Goal: Transaction & Acquisition: Purchase product/service

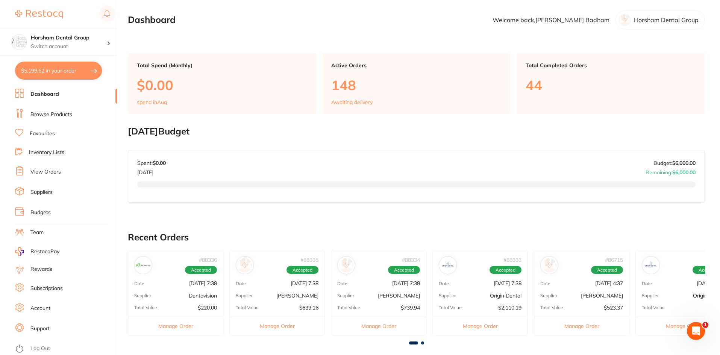
click at [33, 126] on ul "Dashboard Browse Products Favourites Inventory Lists View Orders Suppliers Budg…" at bounding box center [66, 222] width 102 height 267
click at [36, 118] on link "Browse Products" at bounding box center [51, 115] width 42 height 8
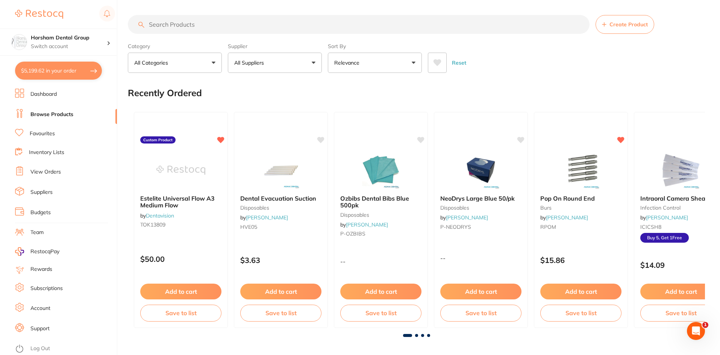
click at [53, 117] on link "Browse Products" at bounding box center [51, 115] width 43 height 8
click at [191, 24] on input "search" at bounding box center [359, 24] width 462 height 19
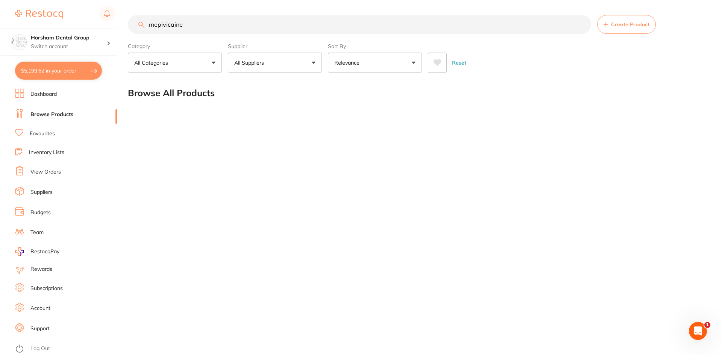
type input "mepivicaine"
click at [54, 115] on link "Browse Products" at bounding box center [51, 115] width 43 height 8
click at [84, 68] on button "$5,199.62 in your order" at bounding box center [58, 71] width 87 height 18
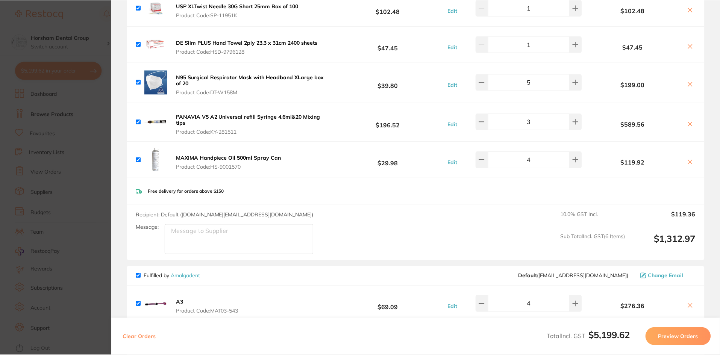
scroll to position [1350, 0]
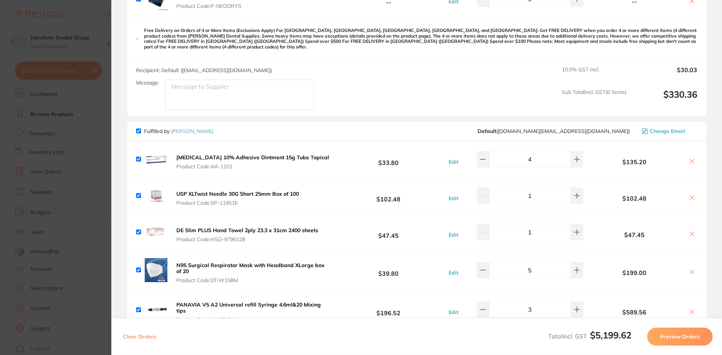
click at [88, 172] on section "Update RRP Set your pre negotiated price for this item. Item Agreed RRP (excl. …" at bounding box center [361, 177] width 722 height 355
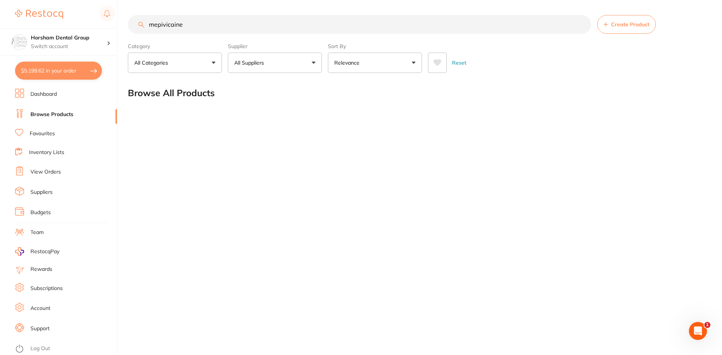
click at [59, 162] on ul "Dashboard Browse Products Favourites Inventory Lists View Orders Suppliers Budg…" at bounding box center [66, 222] width 102 height 267
click at [51, 174] on link "View Orders" at bounding box center [45, 172] width 30 height 8
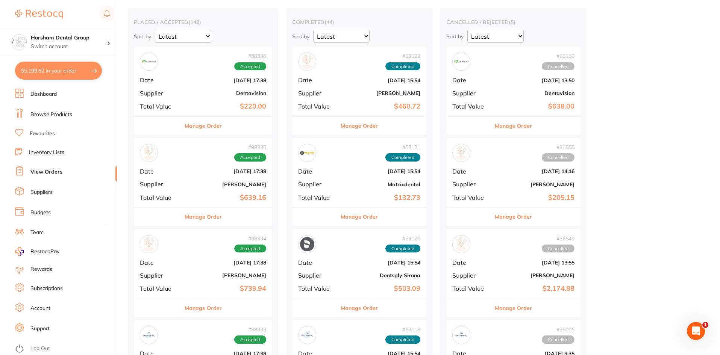
scroll to position [188, 0]
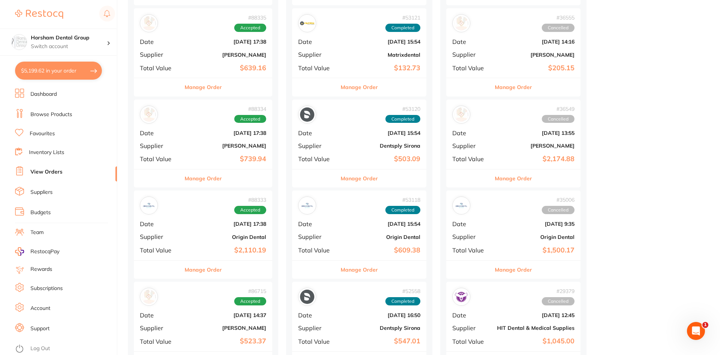
click at [227, 181] on div "Manage Order" at bounding box center [203, 178] width 138 height 18
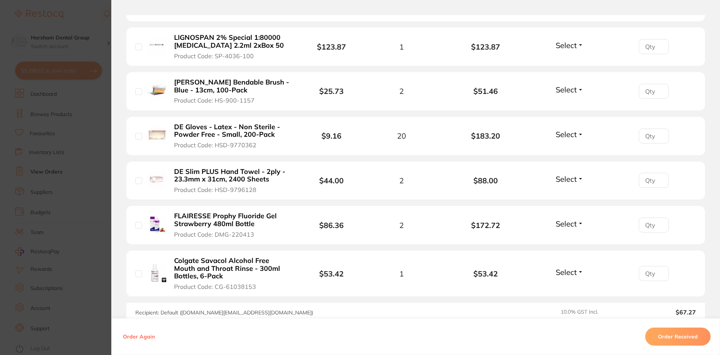
scroll to position [226, 0]
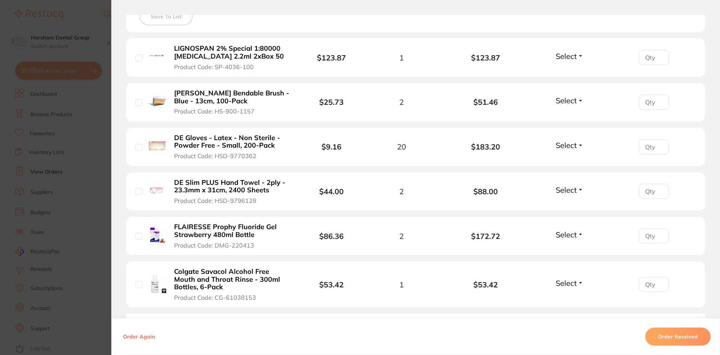
click at [98, 169] on section "Order ID: Restocq- 88334 Order Information Accepted Order Order Date [DATE] 17:…" at bounding box center [360, 177] width 720 height 355
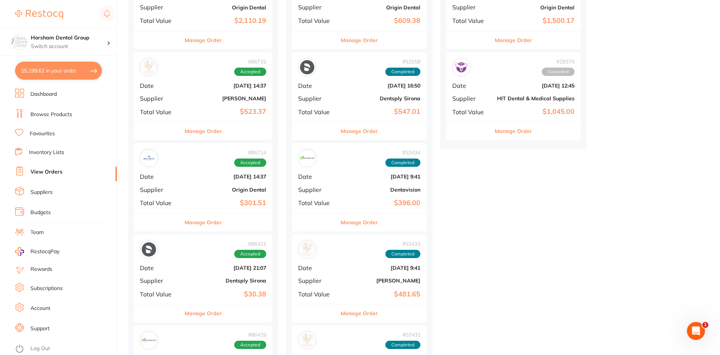
scroll to position [414, 0]
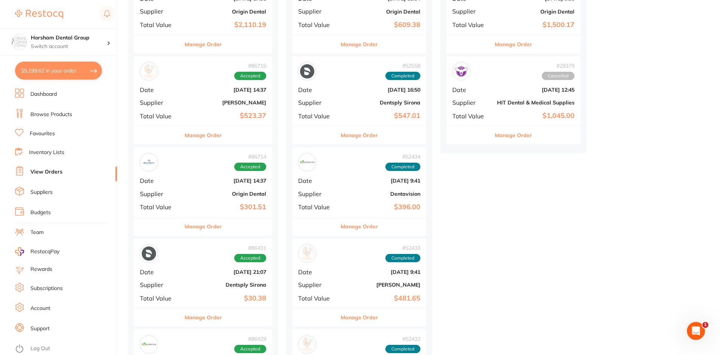
click at [217, 129] on button "Manage Order" at bounding box center [203, 135] width 37 height 18
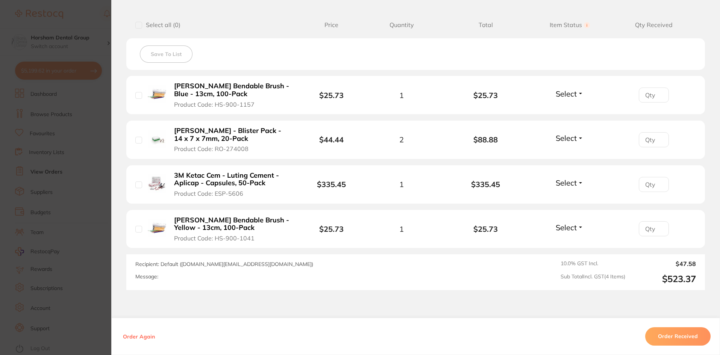
click at [105, 173] on section "Order ID: Restocq- 86715 Order Information Accepted Order Order Date [DATE] 14:…" at bounding box center [360, 177] width 720 height 355
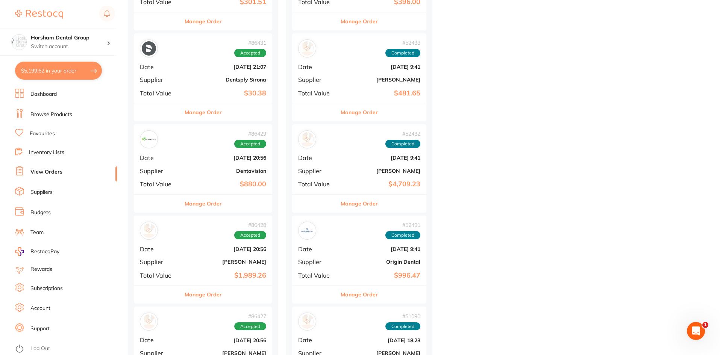
scroll to position [639, 0]
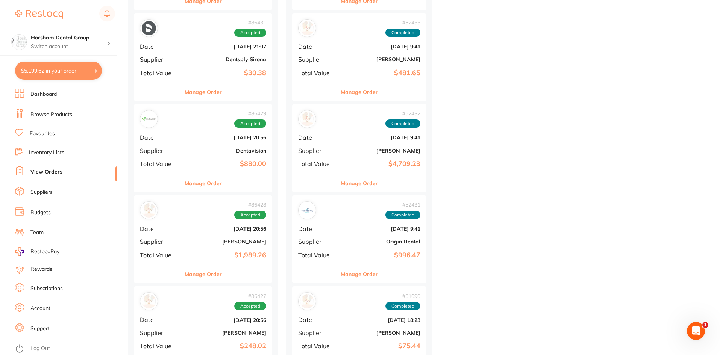
click at [219, 274] on button "Manage Order" at bounding box center [203, 274] width 37 height 18
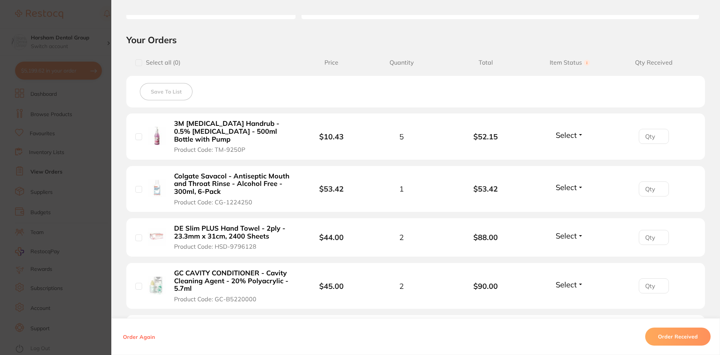
scroll to position [338, 0]
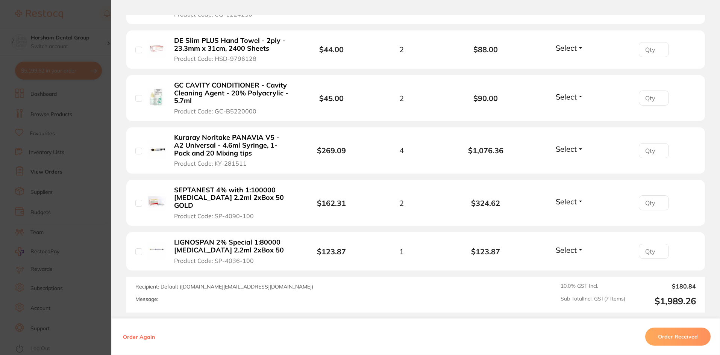
click at [49, 151] on section "Order ID: Restocq- 86428 Order Information Accepted Order Order Date [DATE] 20:…" at bounding box center [360, 177] width 720 height 355
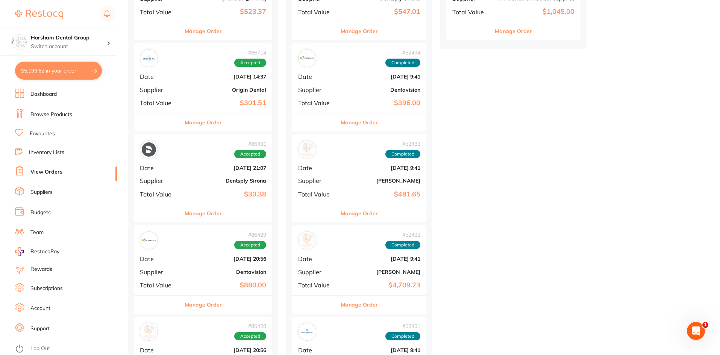
scroll to position [414, 0]
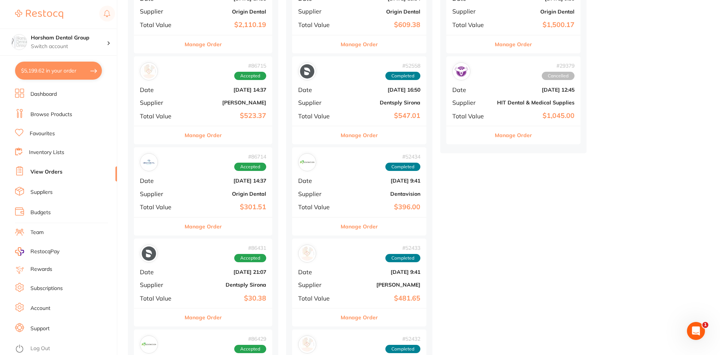
click at [56, 118] on li "Browse Products" at bounding box center [66, 114] width 102 height 11
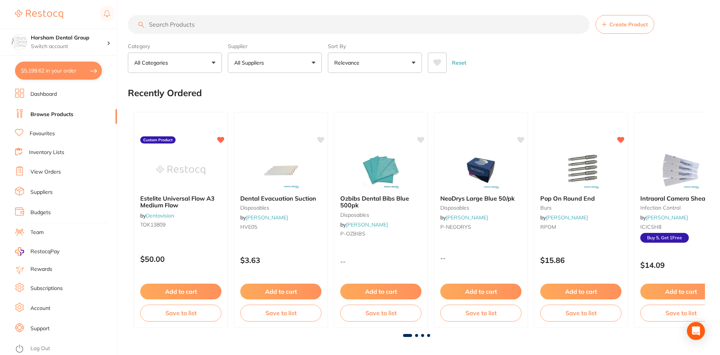
click at [179, 19] on input "search" at bounding box center [359, 24] width 462 height 19
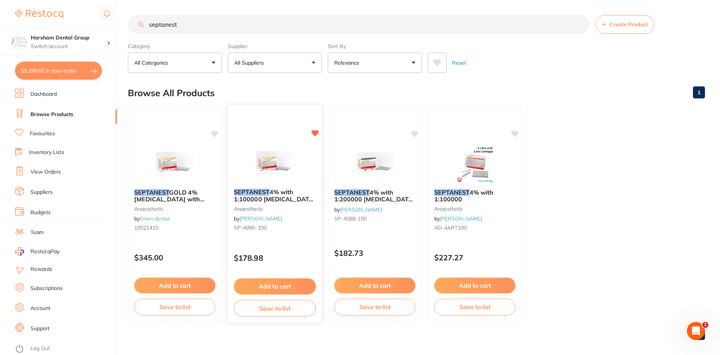
click at [269, 193] on span "4% with 1:100000 [MEDICAL_DATA] 2.2ml 2xBox 50 GOLD" at bounding box center [275, 198] width 82 height 21
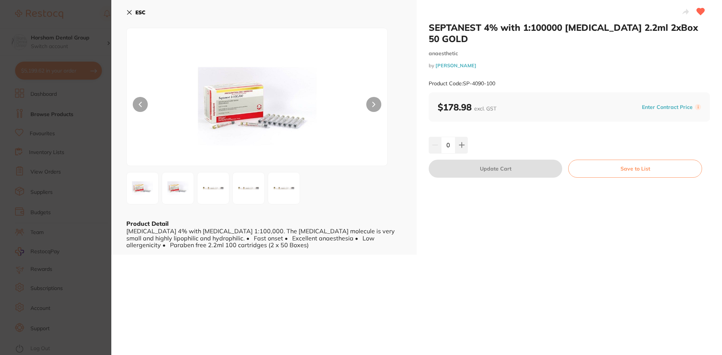
click at [183, 192] on img at bounding box center [177, 188] width 27 height 27
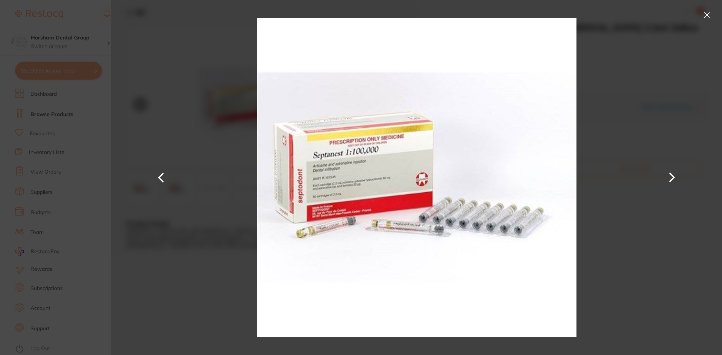
click at [130, 37] on div at bounding box center [416, 177] width 611 height 355
click at [713, 20] on div at bounding box center [416, 177] width 611 height 355
click at [704, 17] on button at bounding box center [707, 15] width 12 height 12
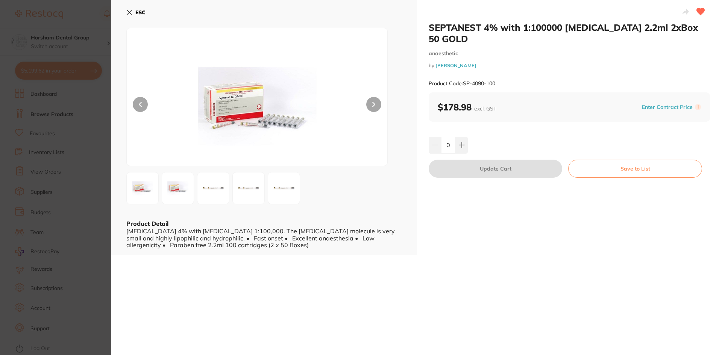
click at [135, 10] on button "ESC" at bounding box center [135, 12] width 19 height 13
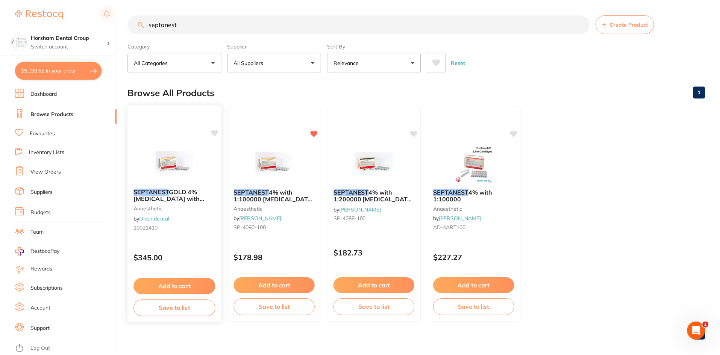
scroll to position [6, 0]
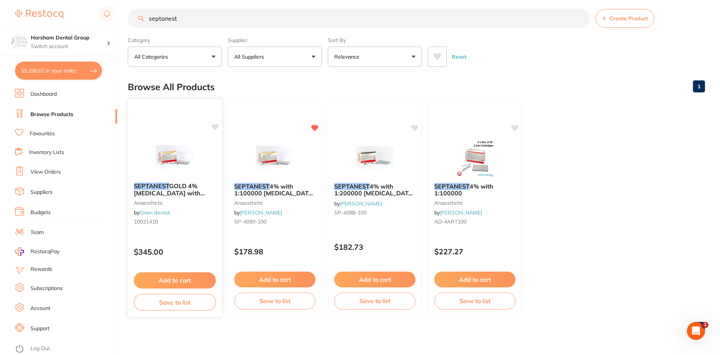
click at [182, 205] on small "anaesthetic" at bounding box center [175, 203] width 82 height 6
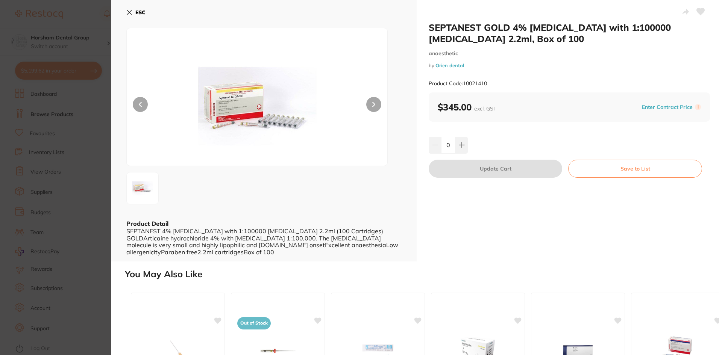
click at [137, 10] on b "ESC" at bounding box center [140, 12] width 10 height 7
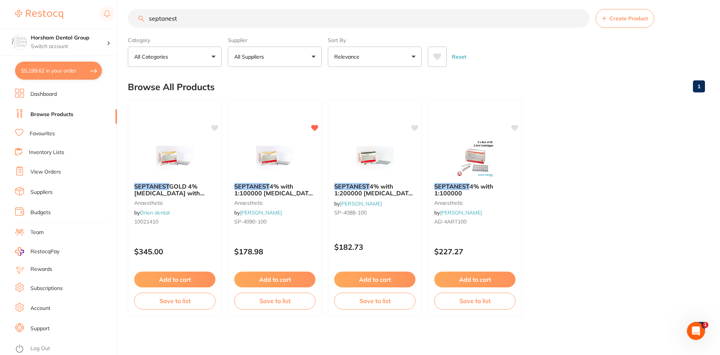
click at [186, 24] on input "septanest" at bounding box center [359, 18] width 462 height 19
click at [187, 23] on input "septanest" at bounding box center [359, 18] width 462 height 19
type input "scandonest"
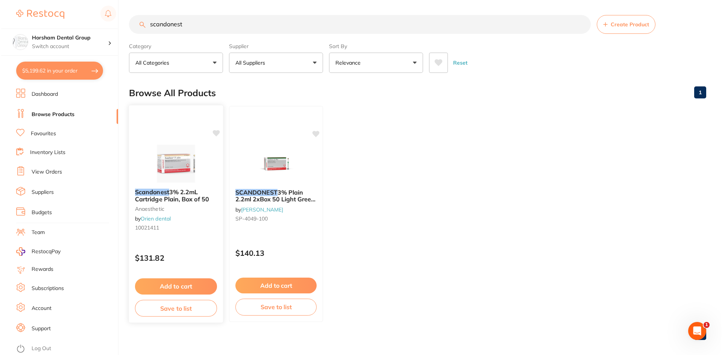
scroll to position [0, 0]
click at [174, 204] on div "Scandonest 3% 2.2mL Cartridge Plain, Box of 50 anaesthetic by Orien dental 1002…" at bounding box center [175, 212] width 94 height 58
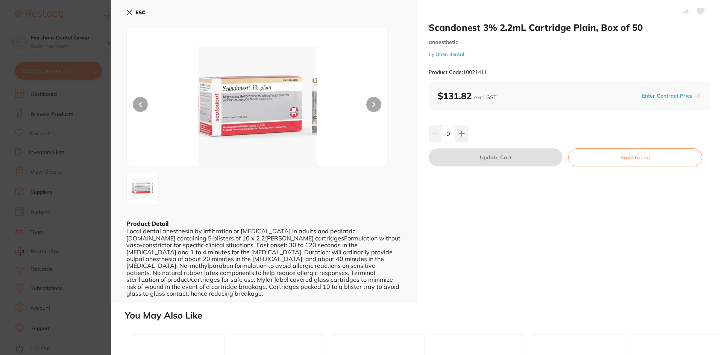
scroll to position [1350, 0]
click at [463, 135] on icon at bounding box center [462, 134] width 6 height 6
type input "1"
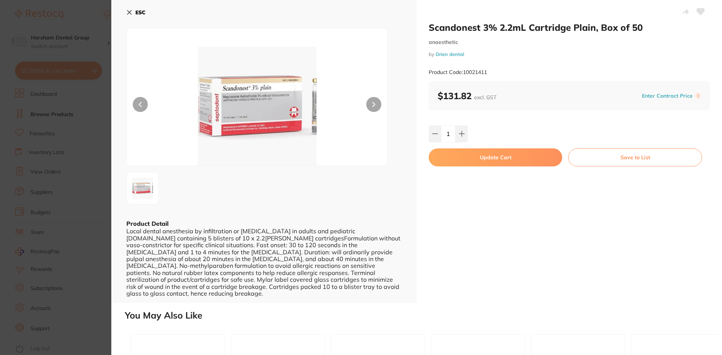
scroll to position [0, 0]
click at [135, 9] on button "ESC" at bounding box center [135, 12] width 19 height 13
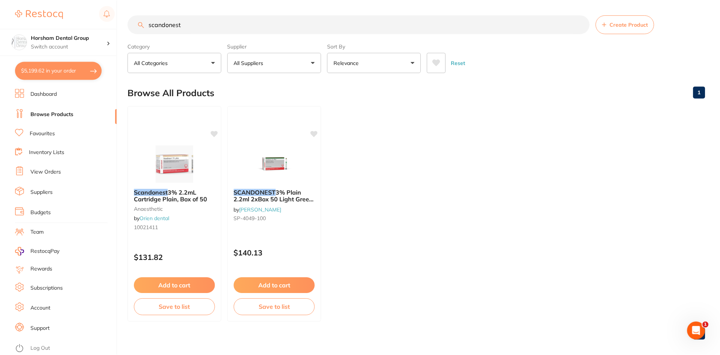
scroll to position [6, 0]
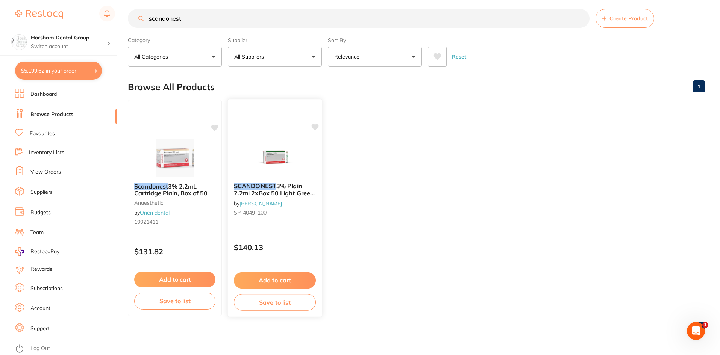
click at [261, 185] on em "SCANDONEST" at bounding box center [255, 186] width 42 height 8
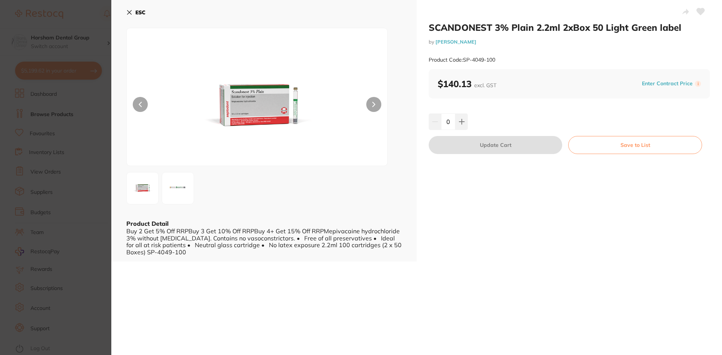
click at [166, 185] on img at bounding box center [177, 188] width 27 height 27
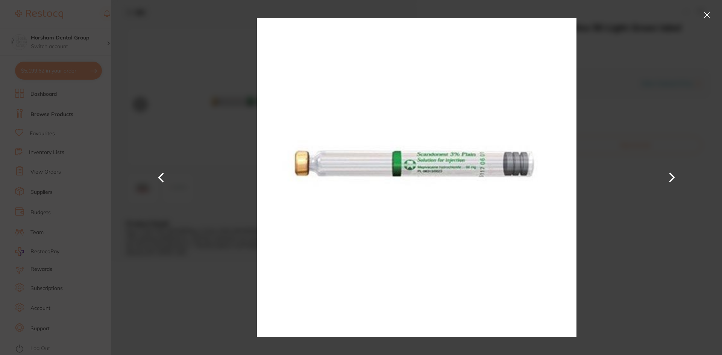
click at [671, 22] on div at bounding box center [416, 177] width 611 height 355
click at [718, 8] on div at bounding box center [416, 177] width 611 height 355
click at [704, 14] on button at bounding box center [707, 15] width 12 height 12
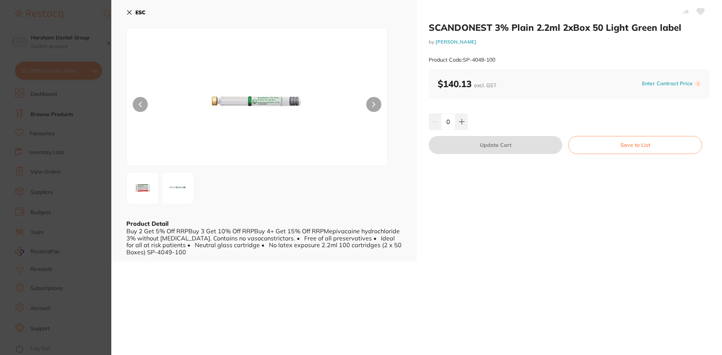
click at [137, 18] on button "ESC" at bounding box center [135, 12] width 19 height 13
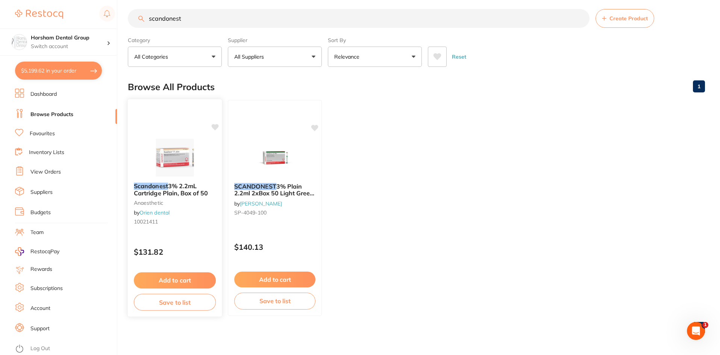
click at [137, 204] on small "anaesthetic" at bounding box center [175, 203] width 82 height 6
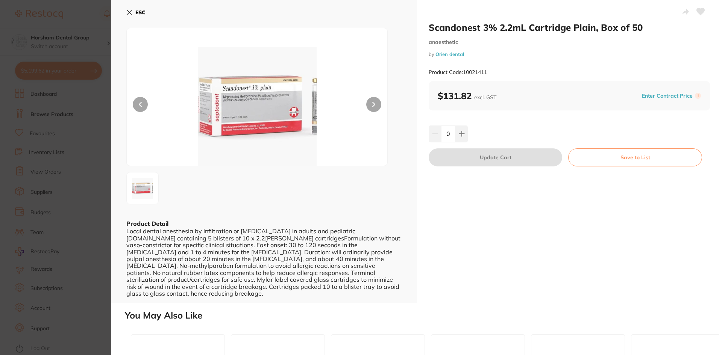
click at [248, 53] on img at bounding box center [257, 106] width 156 height 119
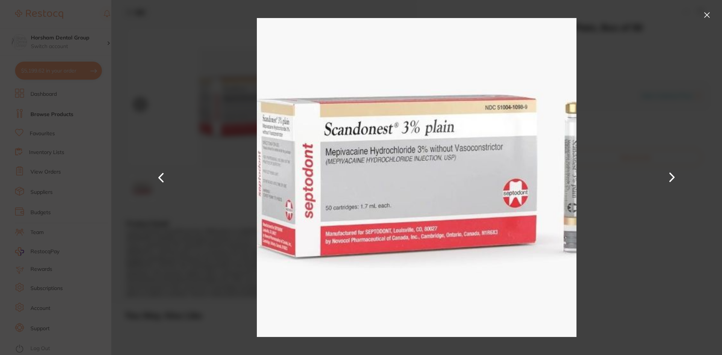
click at [246, 89] on div at bounding box center [416, 177] width 611 height 355
click at [702, 13] on button at bounding box center [707, 15] width 12 height 12
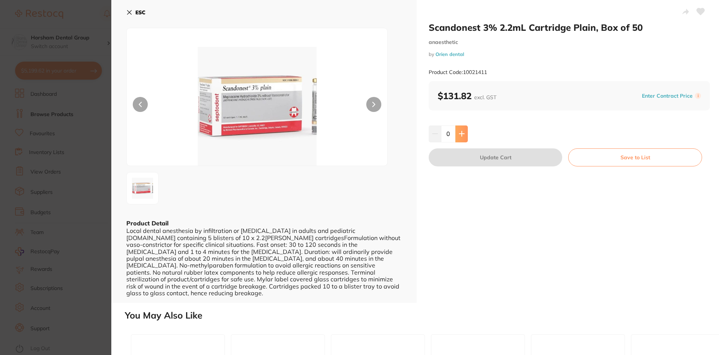
click at [459, 129] on button at bounding box center [461, 134] width 12 height 17
type input "1"
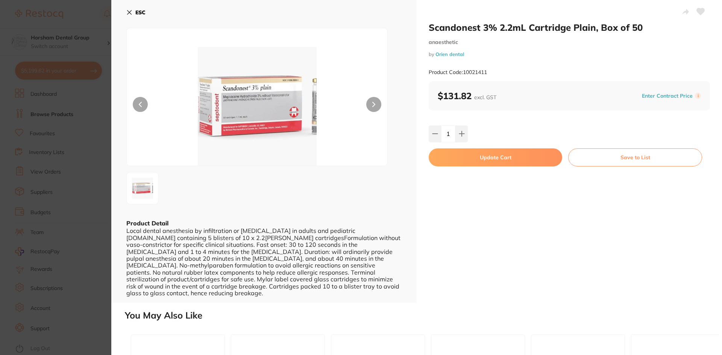
click at [464, 159] on button "Update Cart" at bounding box center [495, 158] width 133 height 18
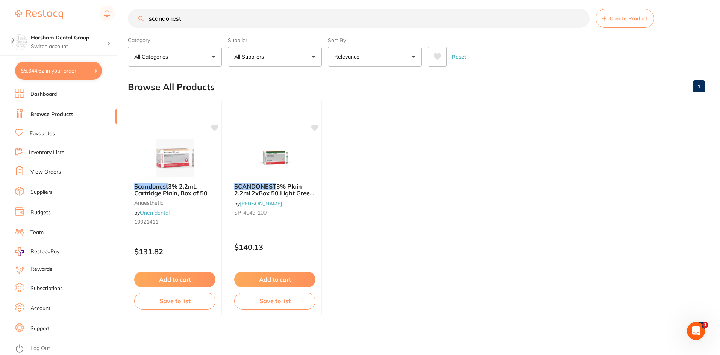
click at [379, 126] on ul "Scandonest 3% 2.2mL Cartridge Plain, Box of 50 anaesthetic by Orien dental 1002…" at bounding box center [416, 208] width 577 height 216
click at [429, 176] on ul "Scandonest 3% 2.2mL Cartridge Plain, Box of 50 anaesthetic by Orien dental 1002…" at bounding box center [416, 208] width 577 height 216
click at [80, 67] on button "$5,344.62 in your order" at bounding box center [58, 71] width 87 height 18
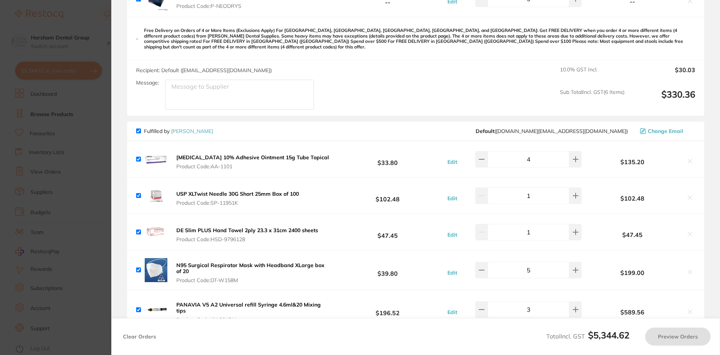
checkbox input "true"
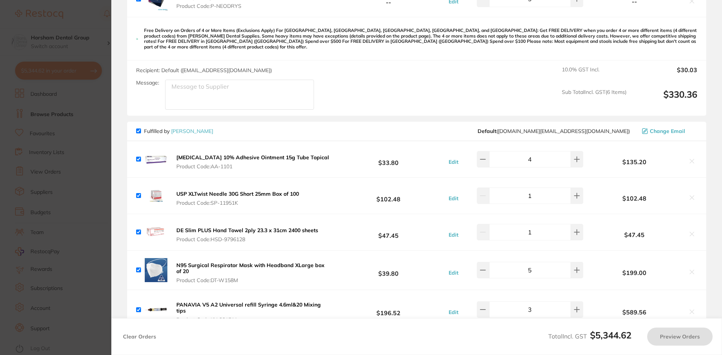
click at [47, 149] on section "Update RRP Set your pre negotiated price for this item. Item Agreed RRP (excl. …" at bounding box center [361, 177] width 722 height 355
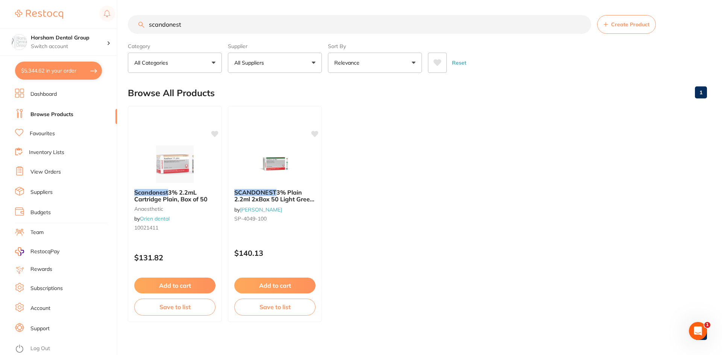
click at [75, 130] on li "Favourites" at bounding box center [66, 134] width 102 height 10
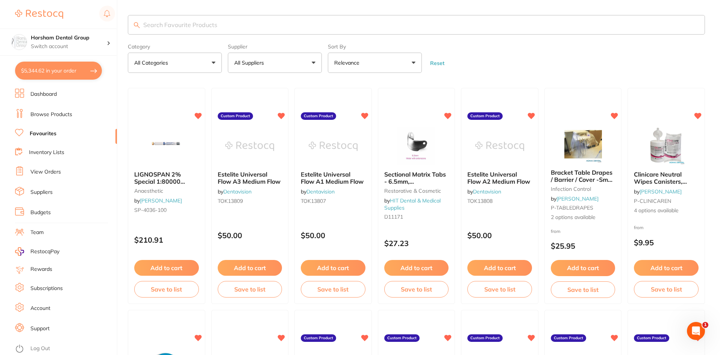
click at [77, 66] on button "$5,344.62 in your order" at bounding box center [58, 71] width 87 height 18
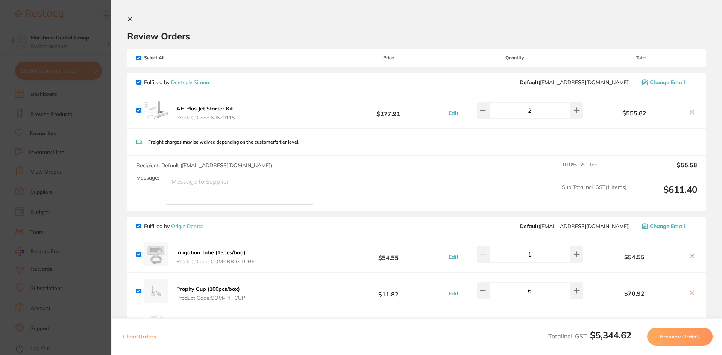
click at [489, 114] on button at bounding box center [483, 110] width 12 height 17
type input "1"
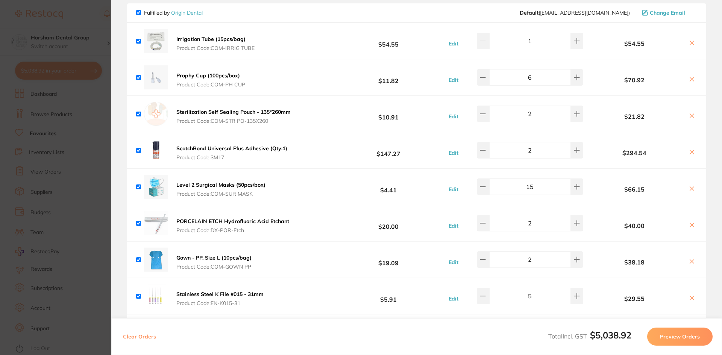
scroll to position [226, 0]
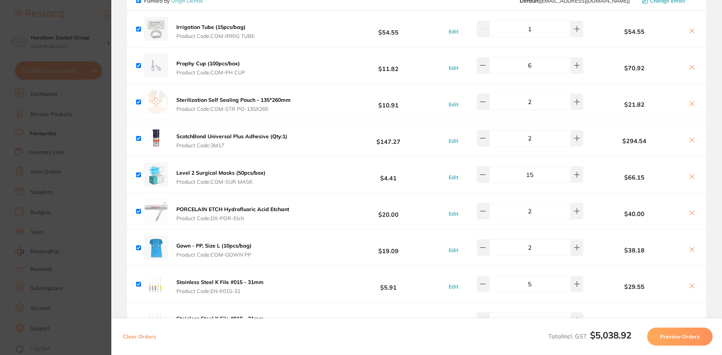
click at [561, 212] on input "2" at bounding box center [530, 211] width 82 height 17
type input "4"
click at [346, 171] on b "$4.41" at bounding box center [388, 175] width 112 height 14
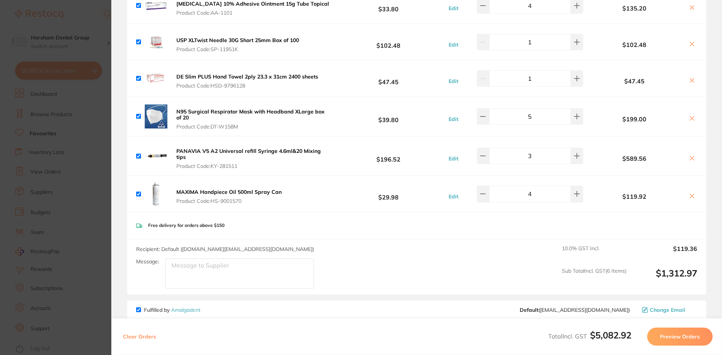
scroll to position [1353, 0]
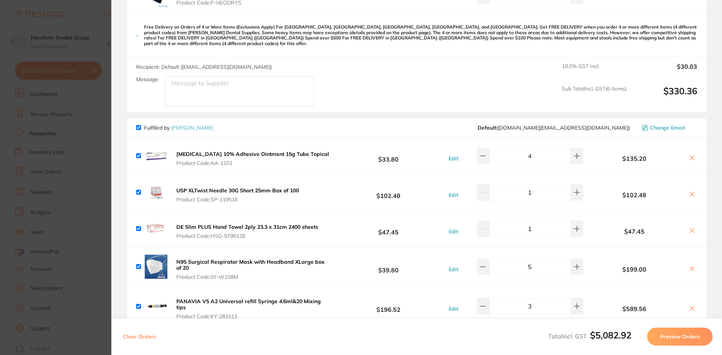
click at [86, 167] on section "Update RRP Set your pre negotiated price for this item. Item Agreed RRP (excl. …" at bounding box center [361, 177] width 722 height 355
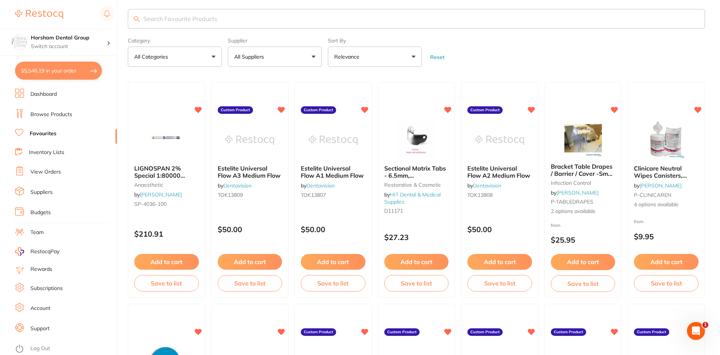
scroll to position [441, 0]
click at [86, 77] on button "$5,546.19 in your order" at bounding box center [58, 71] width 87 height 18
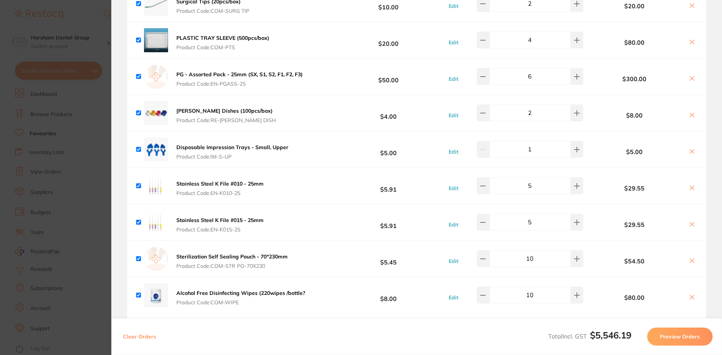
scroll to position [1832, 0]
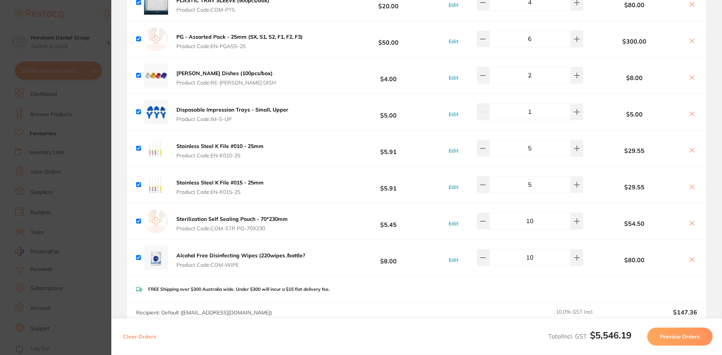
click at [55, 178] on section "Update RRP Set your pre negotiated price for this item. Item Agreed RRP (excl. …" at bounding box center [361, 177] width 722 height 355
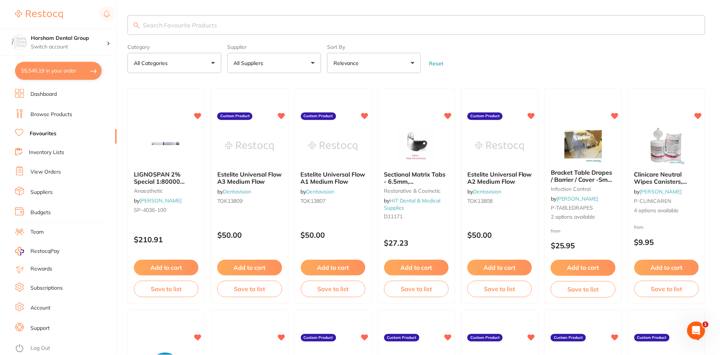
scroll to position [6, 0]
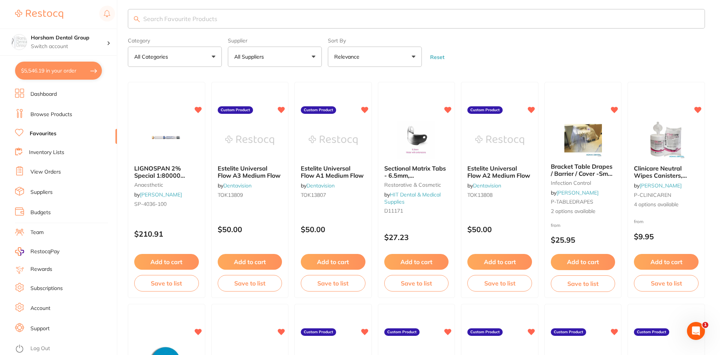
click at [62, 115] on link "Browse Products" at bounding box center [51, 115] width 42 height 8
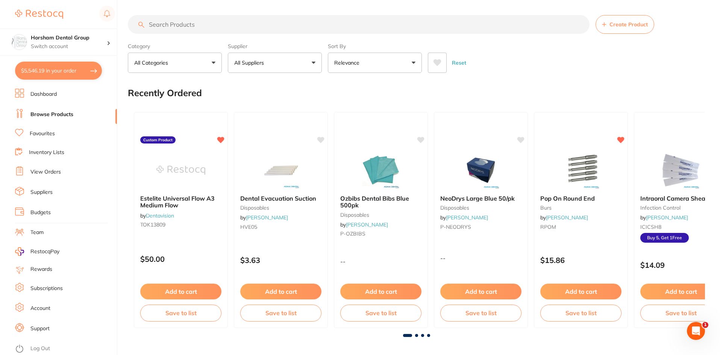
click at [65, 113] on link "Browse Products" at bounding box center [51, 115] width 43 height 8
click at [208, 23] on input "search" at bounding box center [359, 24] width 462 height 19
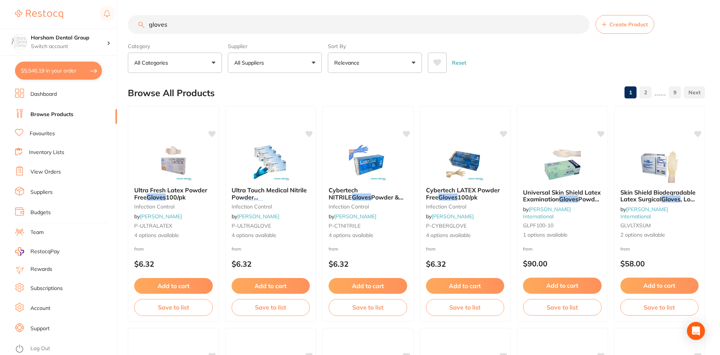
type input "gloves"
click at [283, 62] on button "All Suppliers" at bounding box center [275, 63] width 94 height 20
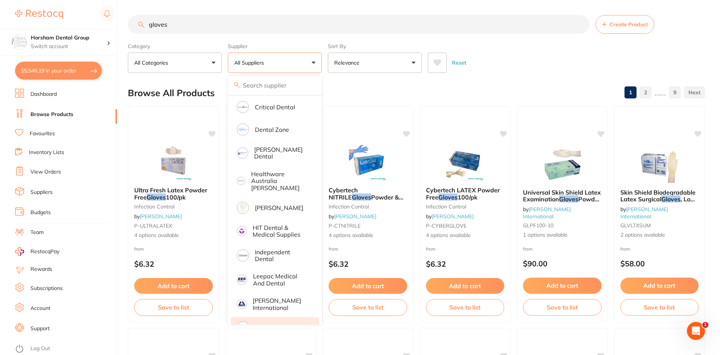
scroll to position [226, 0]
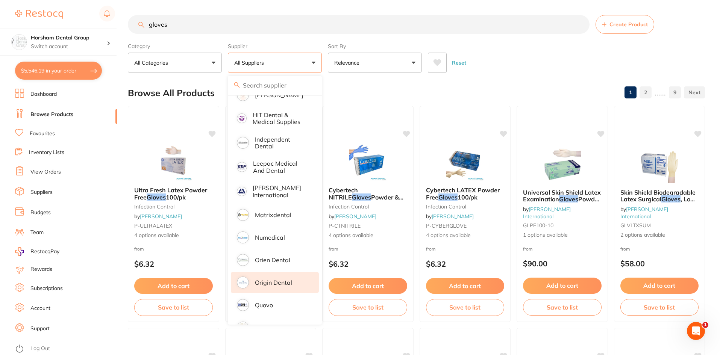
click at [275, 279] on p "Origin Dental" at bounding box center [273, 282] width 37 height 7
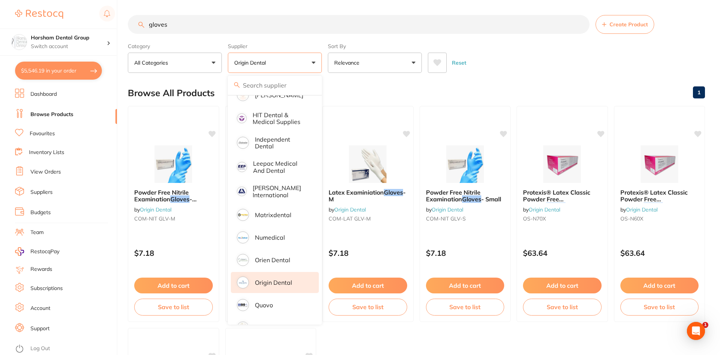
scroll to position [0, 0]
click at [526, 68] on div "Reset" at bounding box center [563, 60] width 271 height 26
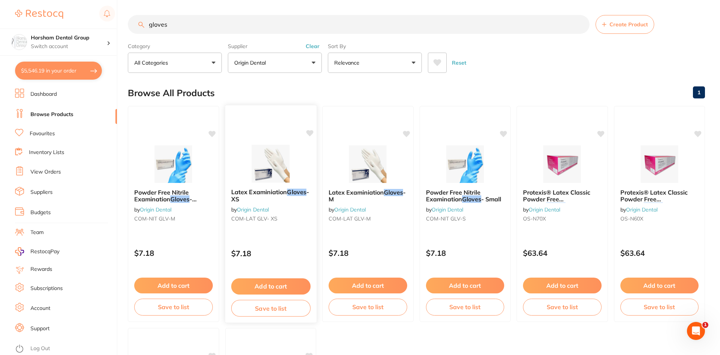
scroll to position [150, 0]
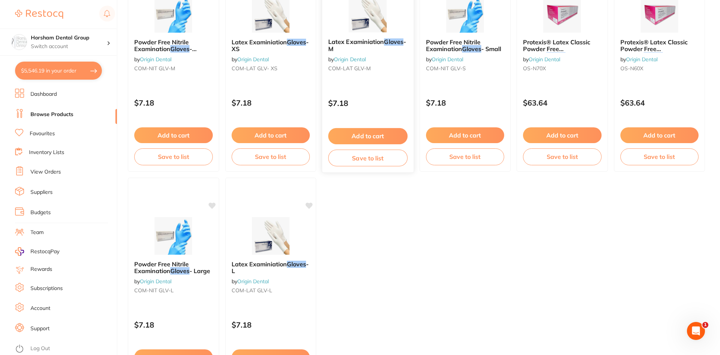
click at [359, 39] on span "Latex Examiniation" at bounding box center [356, 42] width 56 height 8
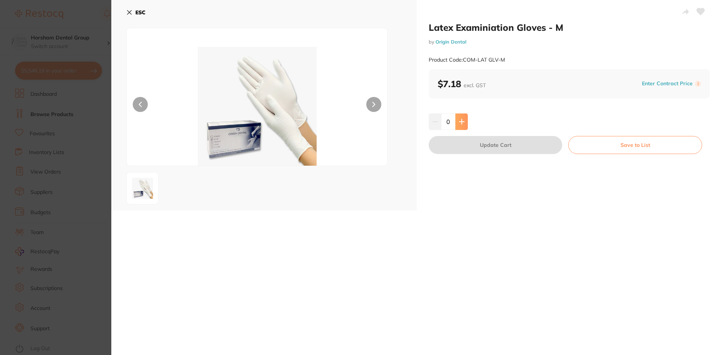
click at [459, 120] on icon at bounding box center [462, 122] width 6 height 6
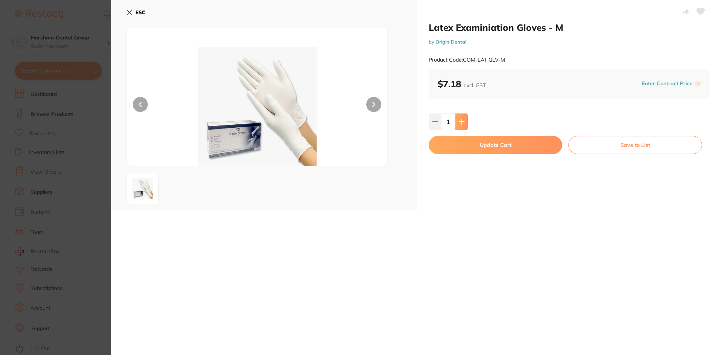
click at [459, 120] on icon at bounding box center [462, 122] width 6 height 6
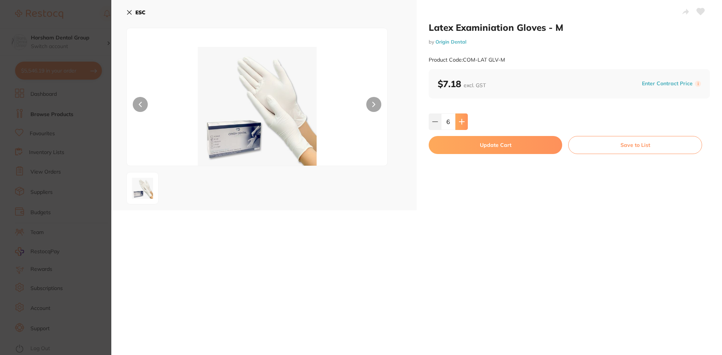
click at [459, 120] on icon at bounding box center [462, 122] width 6 height 6
click at [461, 121] on icon at bounding box center [462, 122] width 6 height 6
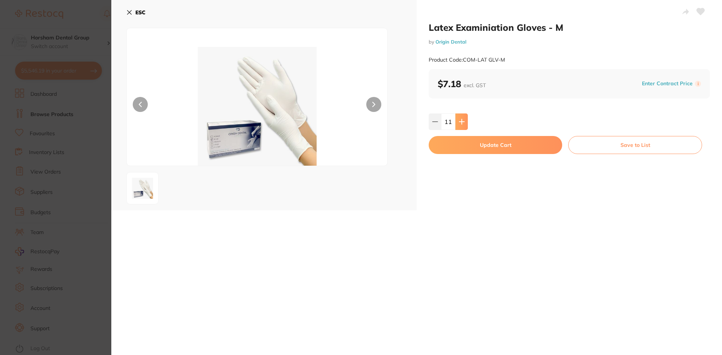
click at [461, 121] on icon at bounding box center [462, 122] width 6 height 6
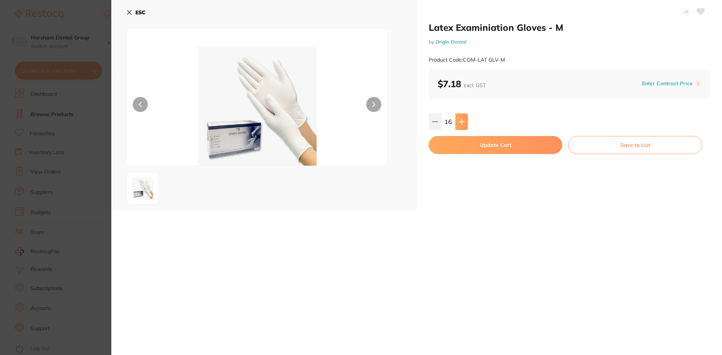
click at [461, 121] on icon at bounding box center [462, 122] width 6 height 6
type input "20"
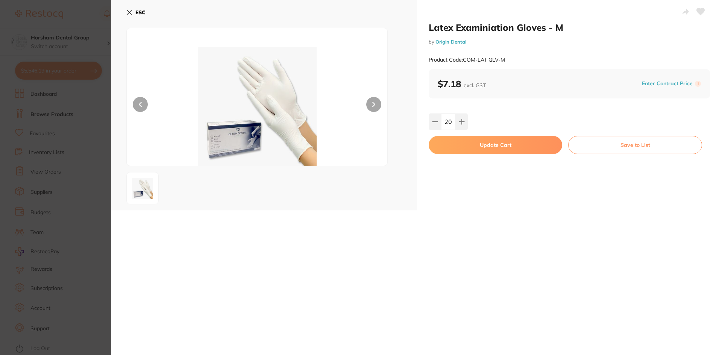
click at [467, 145] on button "Update Cart" at bounding box center [495, 145] width 133 height 18
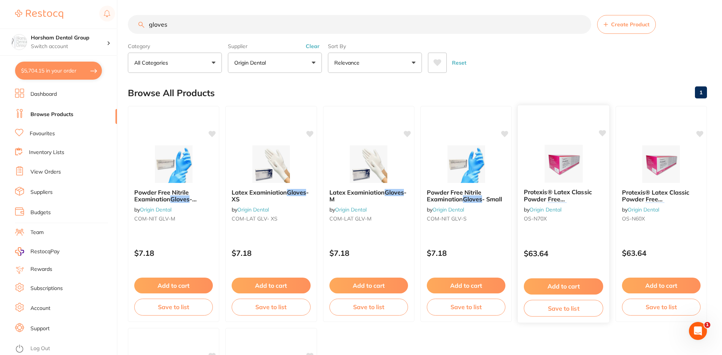
checkbox input "false"
click at [317, 46] on button "Clear" at bounding box center [312, 46] width 18 height 7
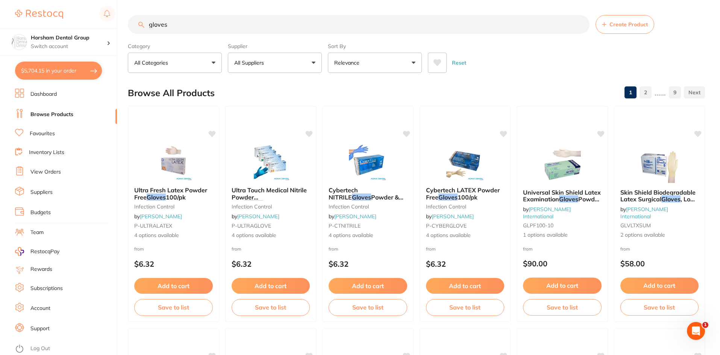
click at [191, 62] on button "All Categories" at bounding box center [175, 63] width 94 height 20
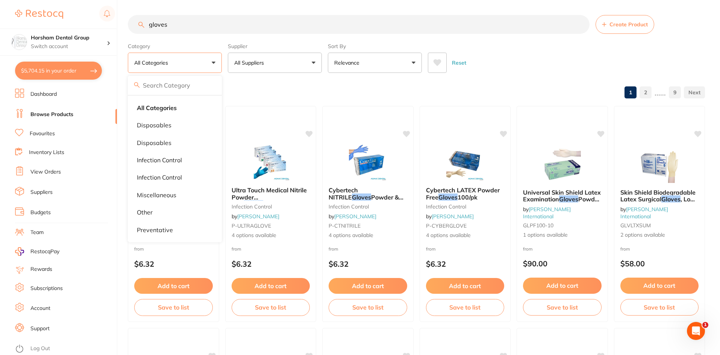
click at [384, 52] on div "Sort By Relevance Highest Price Lowest Price On Sale Relevance Clear" at bounding box center [375, 56] width 94 height 33
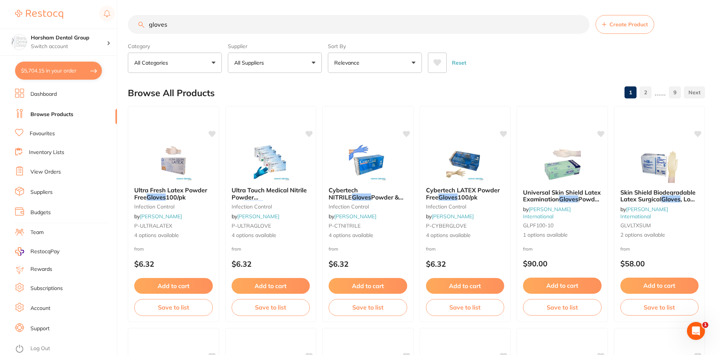
click at [382, 58] on button "Relevance" at bounding box center [375, 63] width 94 height 20
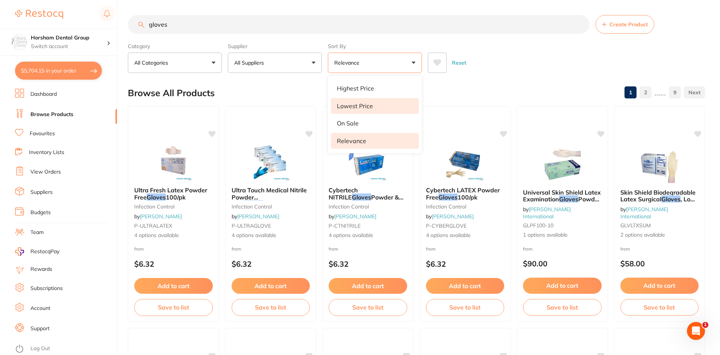
click at [367, 102] on li "Lowest Price" at bounding box center [375, 106] width 88 height 16
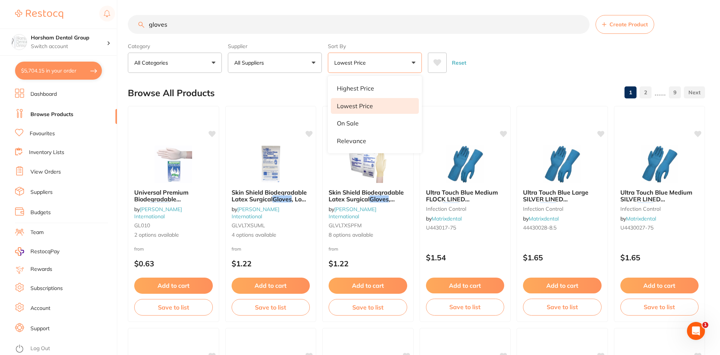
click at [491, 59] on div "Reset" at bounding box center [563, 60] width 271 height 26
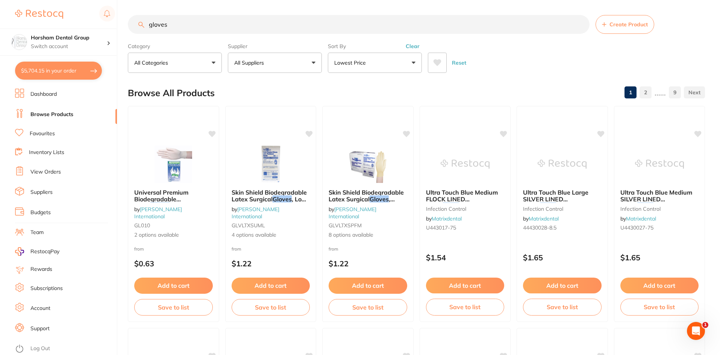
click at [264, 62] on p "All Suppliers" at bounding box center [250, 63] width 33 height 8
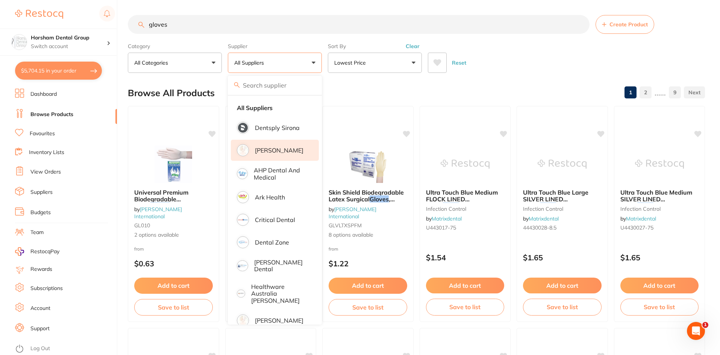
click at [283, 154] on p "[PERSON_NAME]" at bounding box center [279, 150] width 48 height 7
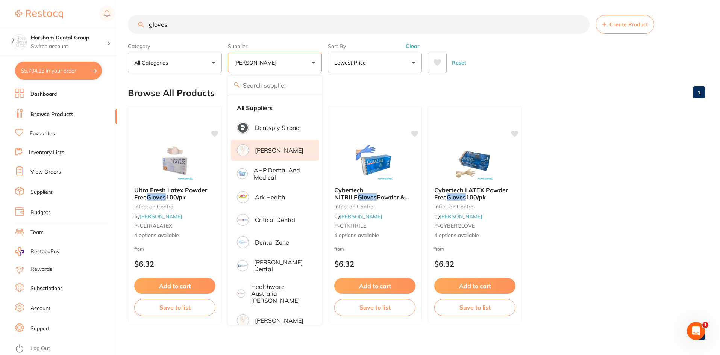
click at [604, 55] on div "Reset" at bounding box center [563, 60] width 271 height 26
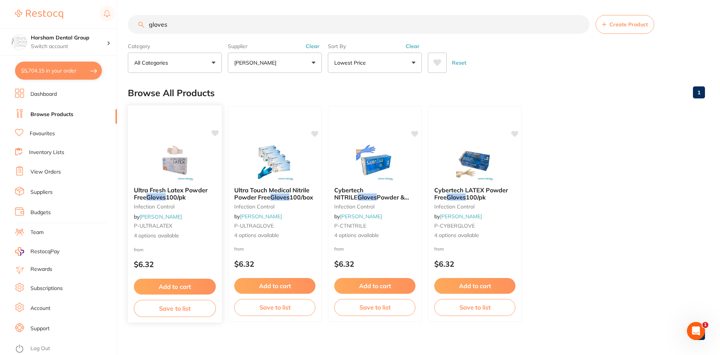
click at [162, 204] on small "infection control" at bounding box center [175, 207] width 82 height 6
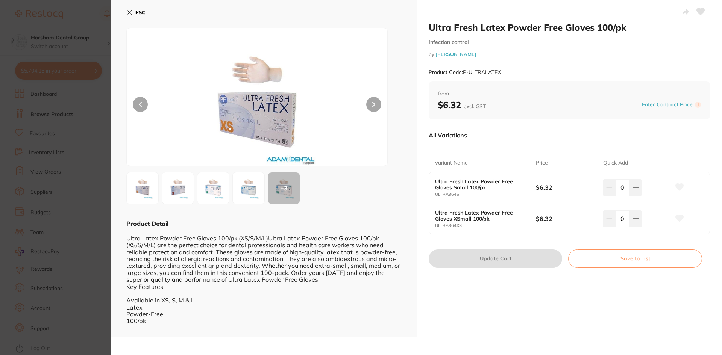
click at [570, 185] on b "$6.32" at bounding box center [566, 187] width 61 height 8
click at [630, 188] on button at bounding box center [635, 187] width 12 height 17
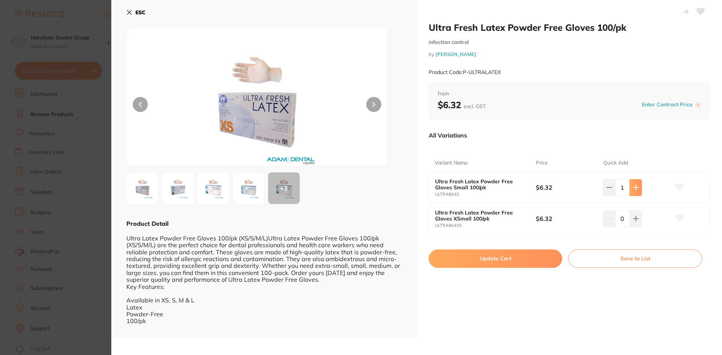
click at [633, 185] on icon at bounding box center [636, 188] width 6 height 6
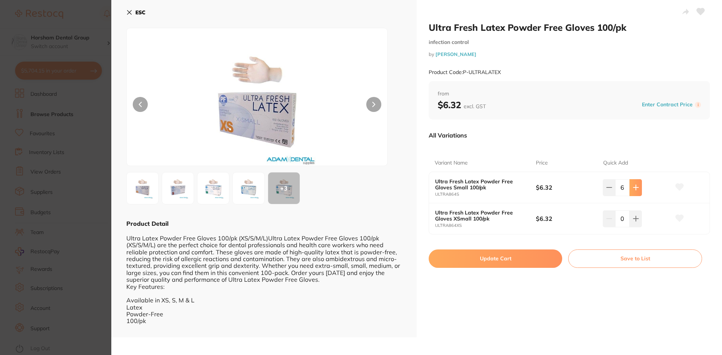
click at [633, 185] on icon at bounding box center [636, 188] width 6 height 6
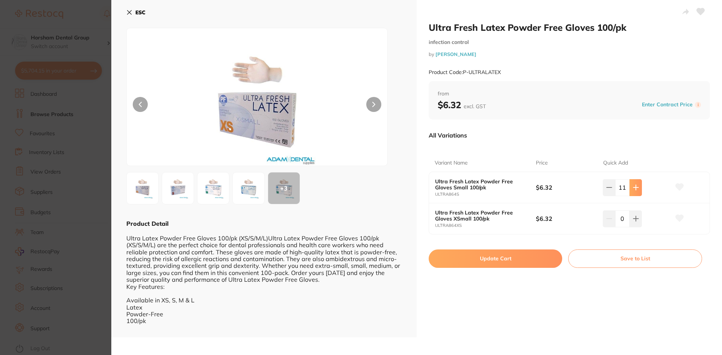
click at [633, 185] on icon at bounding box center [636, 188] width 6 height 6
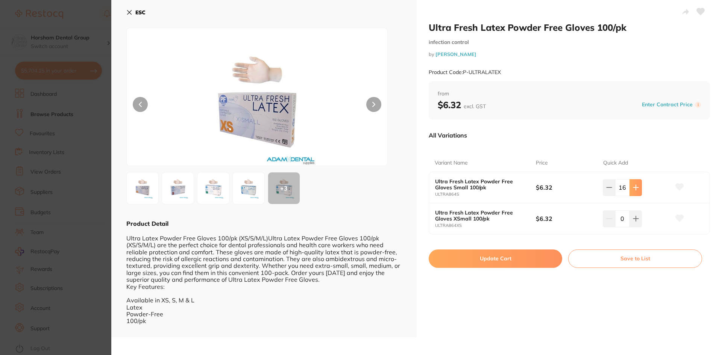
click at [633, 185] on icon at bounding box center [636, 188] width 6 height 6
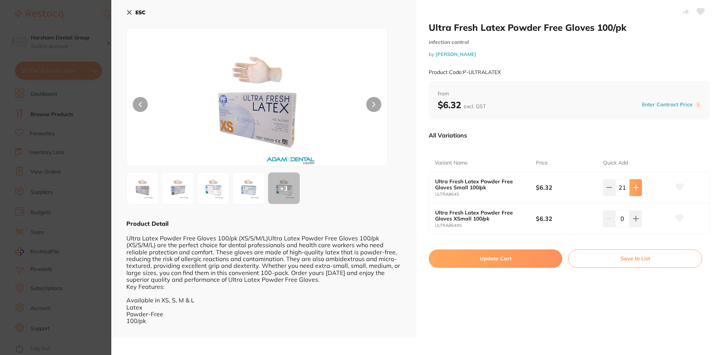
click at [633, 185] on icon at bounding box center [636, 188] width 6 height 6
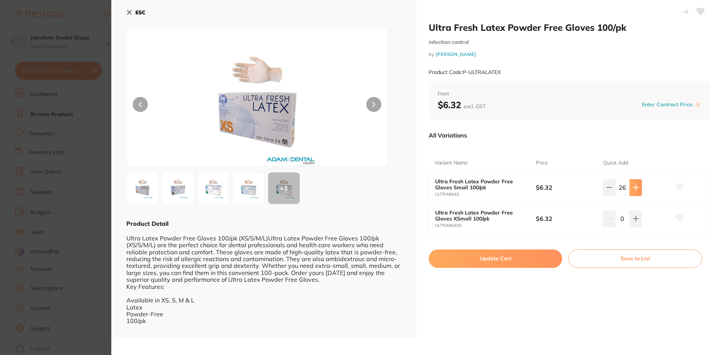
click at [633, 185] on icon at bounding box center [636, 188] width 6 height 6
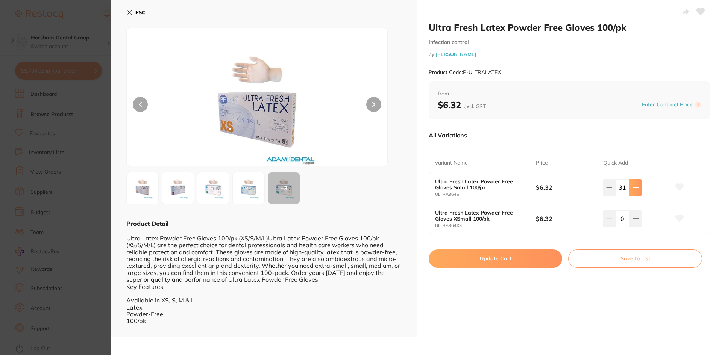
click at [633, 185] on icon at bounding box center [636, 188] width 6 height 6
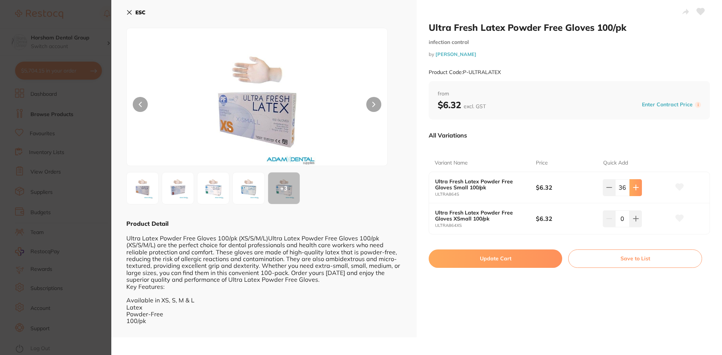
click at [633, 185] on icon at bounding box center [636, 188] width 6 height 6
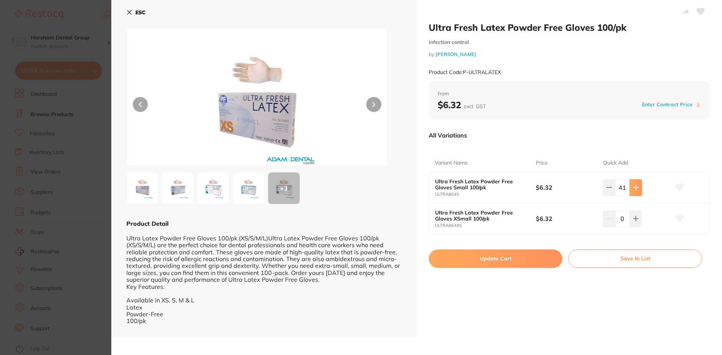
click at [633, 185] on icon at bounding box center [636, 188] width 6 height 6
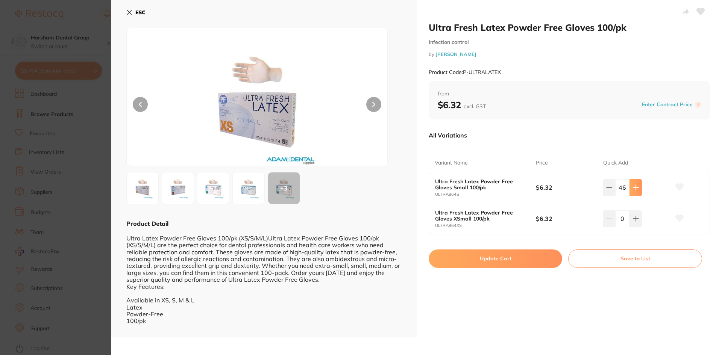
click at [633, 185] on icon at bounding box center [636, 188] width 6 height 6
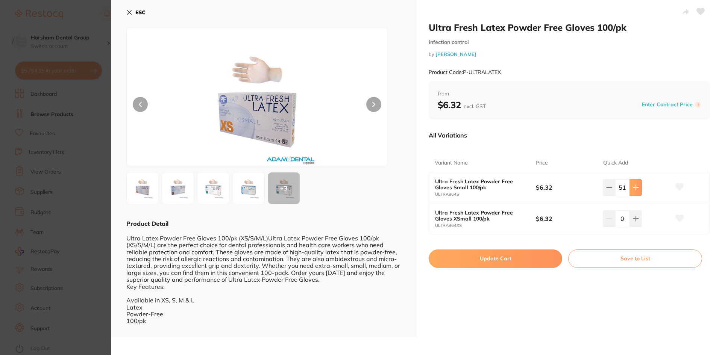
click at [633, 185] on icon at bounding box center [636, 188] width 6 height 6
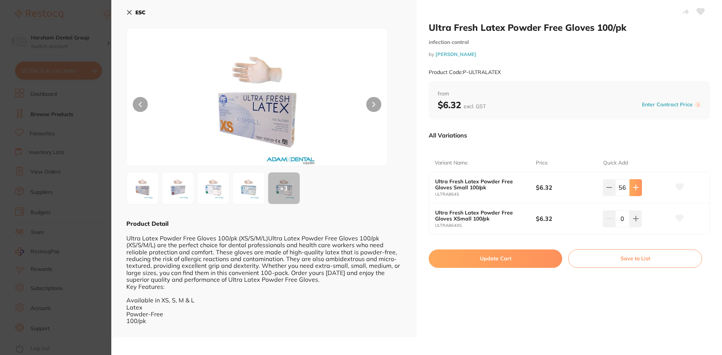
click at [633, 185] on icon at bounding box center [636, 188] width 6 height 6
click at [633, 186] on icon at bounding box center [636, 188] width 6 height 6
type input "60"
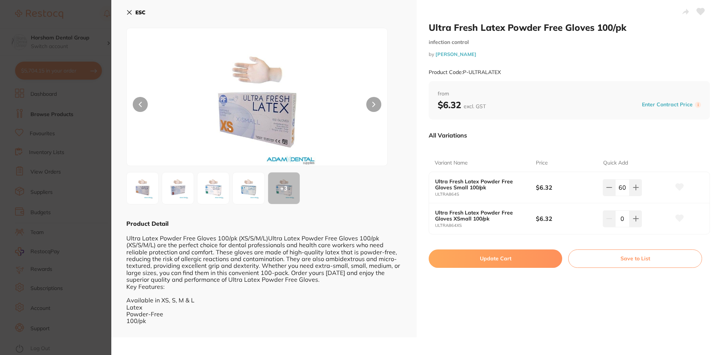
click at [526, 258] on button "Update Cart" at bounding box center [495, 259] width 133 height 18
checkbox input "false"
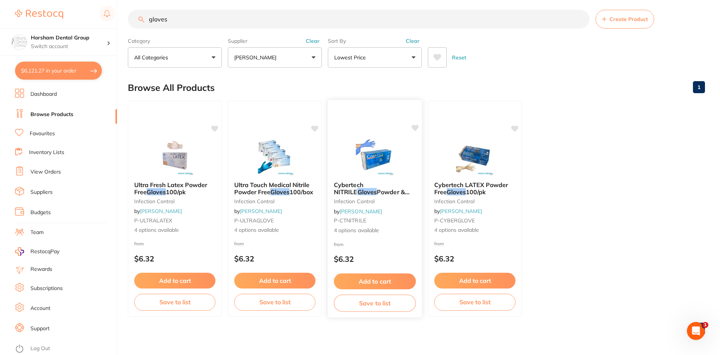
scroll to position [6, 0]
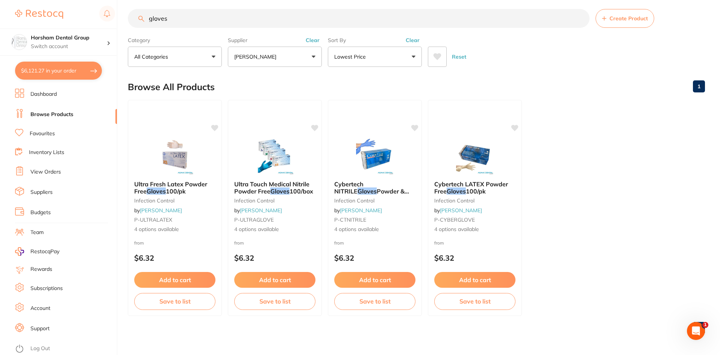
click at [285, 61] on button "[PERSON_NAME]" at bounding box center [275, 57] width 94 height 20
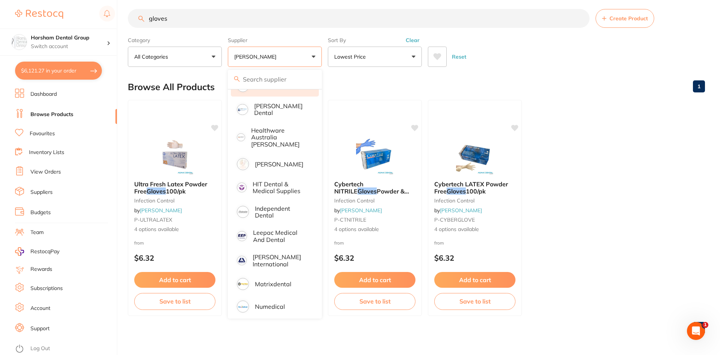
scroll to position [188, 0]
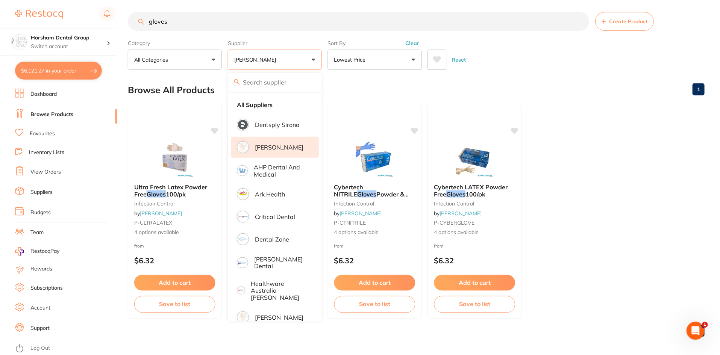
click at [270, 314] on p "[PERSON_NAME]" at bounding box center [279, 317] width 48 height 7
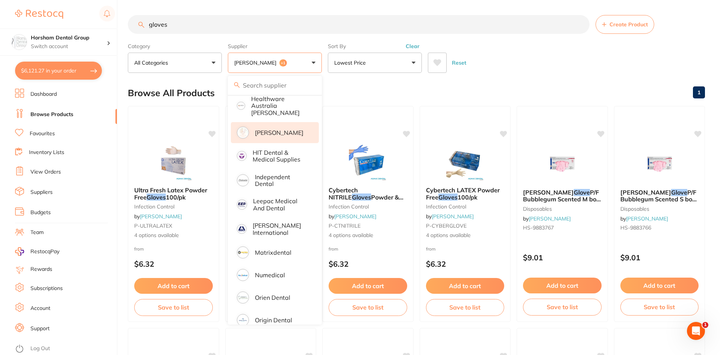
click at [530, 59] on div "Reset" at bounding box center [563, 60] width 271 height 26
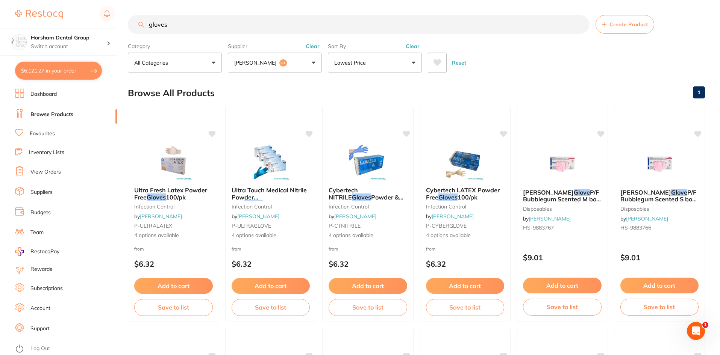
click at [316, 42] on div "Supplier Adam Dental +1 All Suppliers Dentsply Sirona Adam Dental AHP Dental an…" at bounding box center [275, 56] width 94 height 33
click at [312, 47] on button "Clear" at bounding box center [312, 46] width 18 height 7
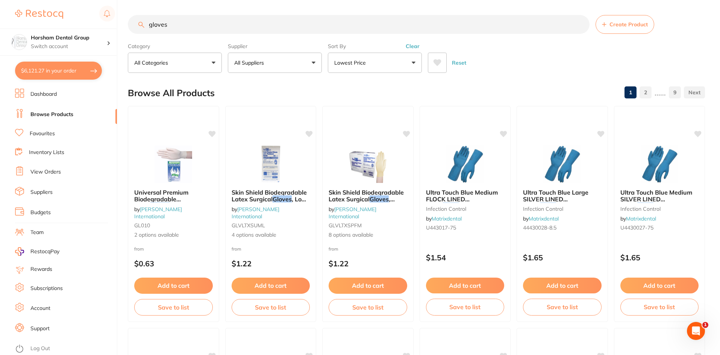
click at [303, 69] on button "All Suppliers" at bounding box center [275, 63] width 94 height 20
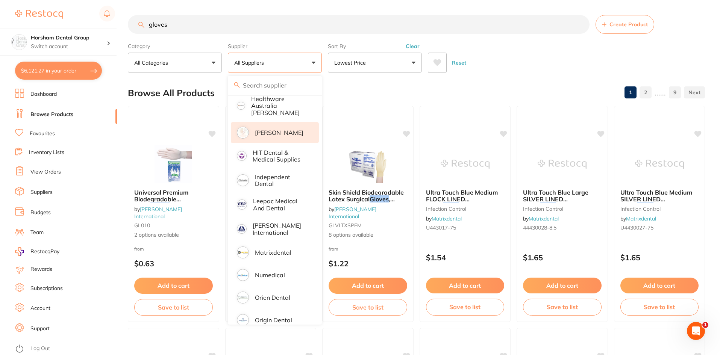
click at [278, 129] on p "[PERSON_NAME]" at bounding box center [279, 132] width 48 height 7
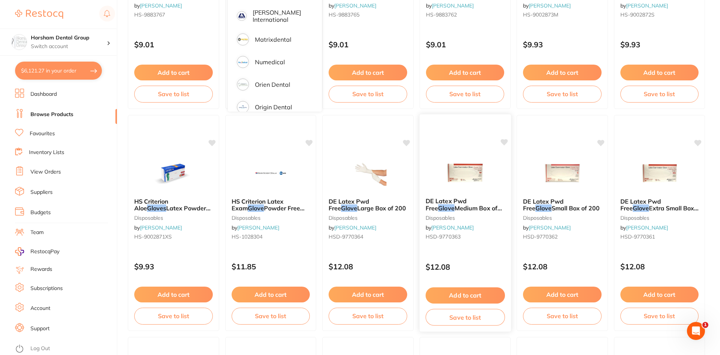
scroll to position [226, 0]
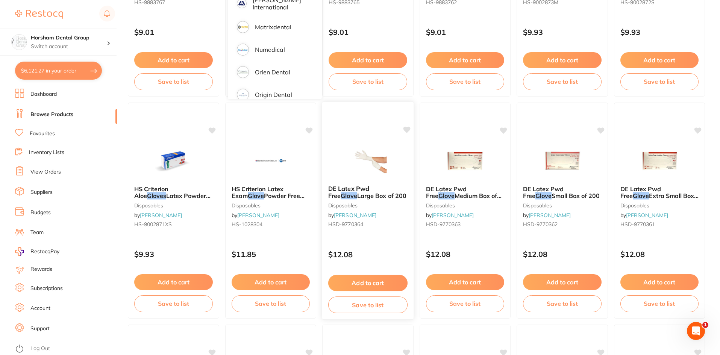
click at [362, 194] on span "Large Box of 200" at bounding box center [381, 196] width 49 height 8
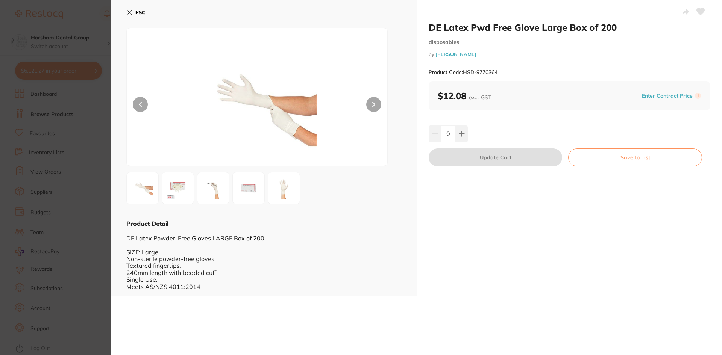
click at [131, 19] on div "ESC" at bounding box center [263, 17] width 275 height 22
click at [132, 17] on button "ESC" at bounding box center [135, 12] width 19 height 13
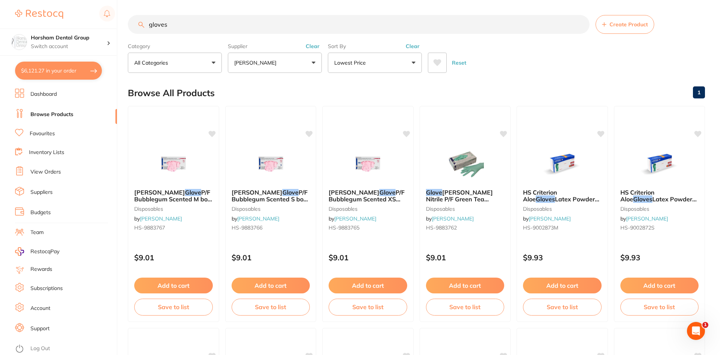
click at [80, 79] on button "$6,121.27 in your order" at bounding box center [58, 71] width 87 height 18
checkbox input "true"
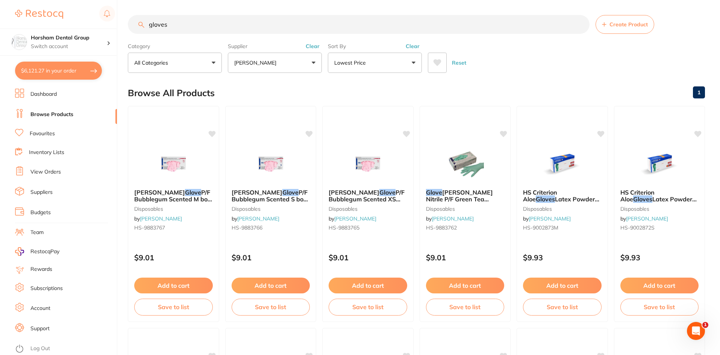
checkbox input "true"
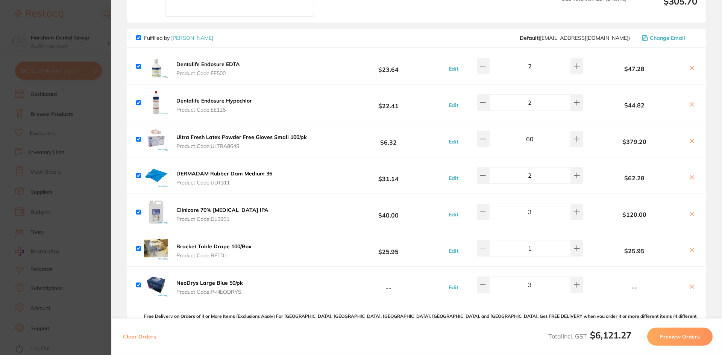
scroll to position [180, 0]
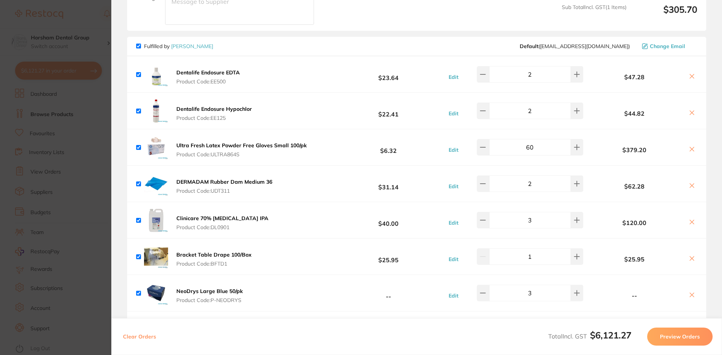
click at [260, 147] on b "Ultra Fresh Latex Powder Free Gloves Small 100/pk" at bounding box center [241, 145] width 130 height 7
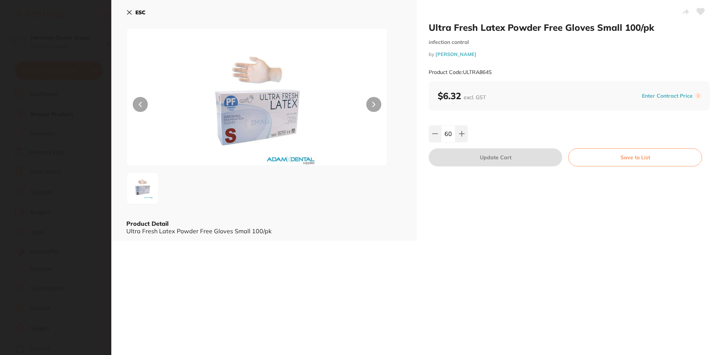
scroll to position [0, 0]
click at [142, 15] on b "ESC" at bounding box center [140, 12] width 10 height 7
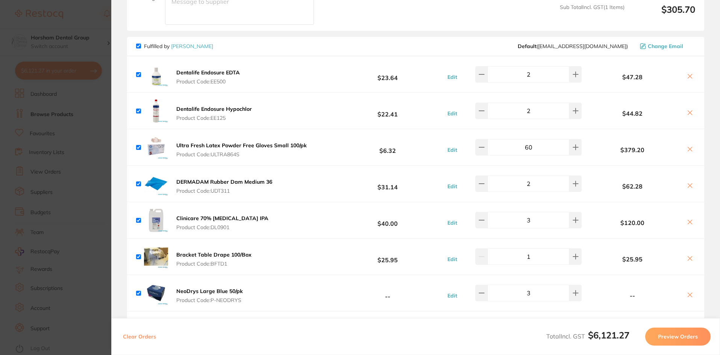
click at [83, 96] on section "Update RRP Set your pre negotiated price for this item. Item Agreed RRP (excl. …" at bounding box center [360, 177] width 720 height 355
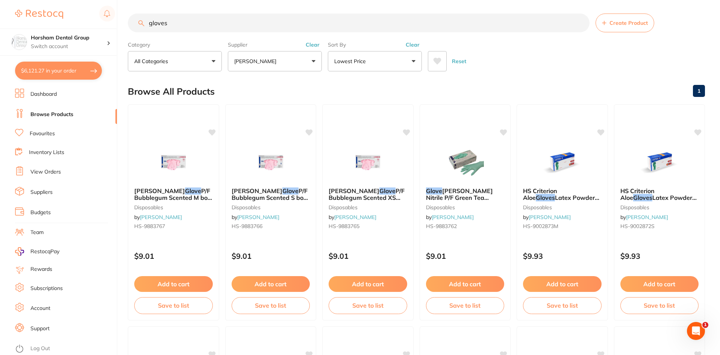
click at [87, 118] on li "Browse Products" at bounding box center [66, 114] width 102 height 11
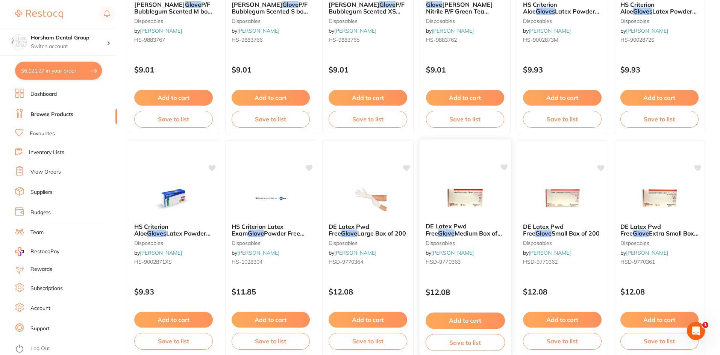
scroll to position [301, 0]
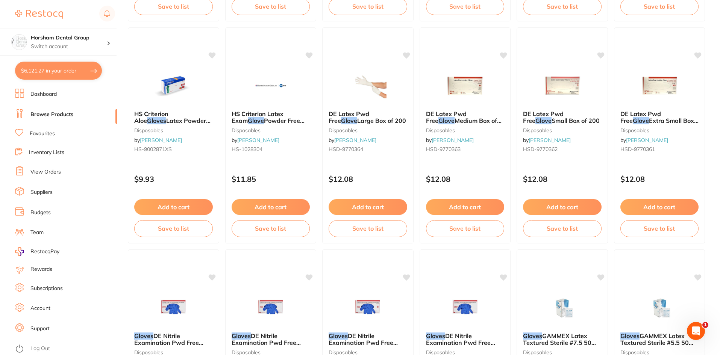
click at [96, 69] on button "$6,121.27 in your order" at bounding box center [58, 71] width 87 height 18
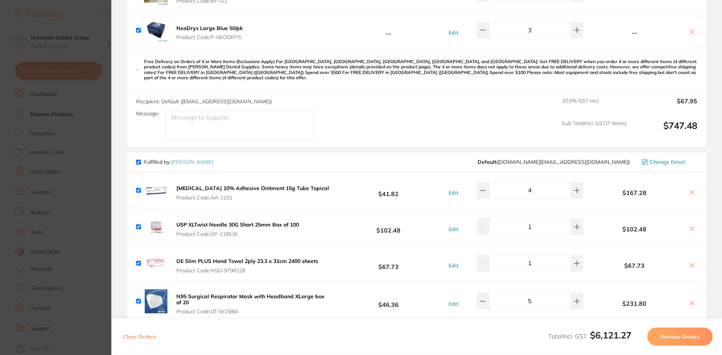
scroll to position [631, 0]
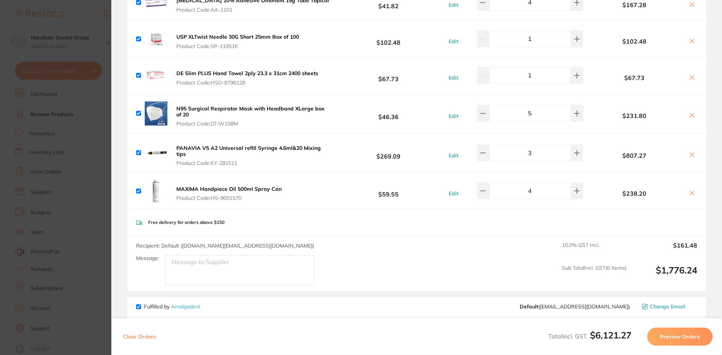
click at [92, 136] on section "Update RRP Set your pre negotiated price for this item. Item Agreed RRP (excl. …" at bounding box center [361, 177] width 722 height 355
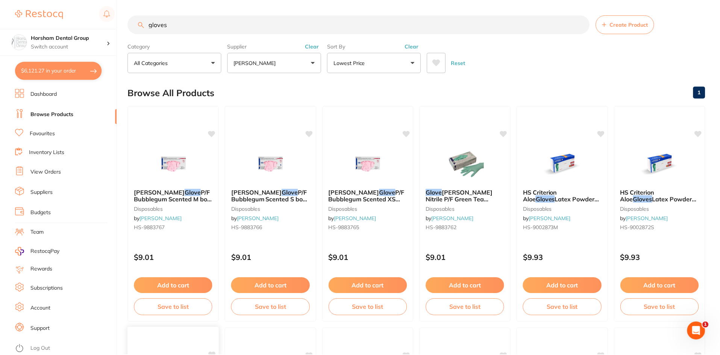
scroll to position [301, 0]
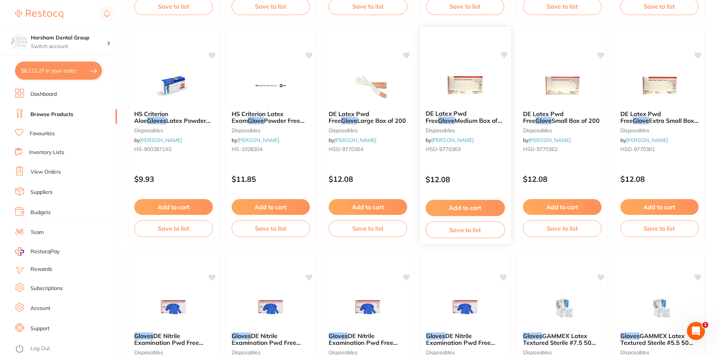
click at [455, 113] on span "DE Latex Pwd Free" at bounding box center [445, 117] width 41 height 15
